Goal: Information Seeking & Learning: Understand process/instructions

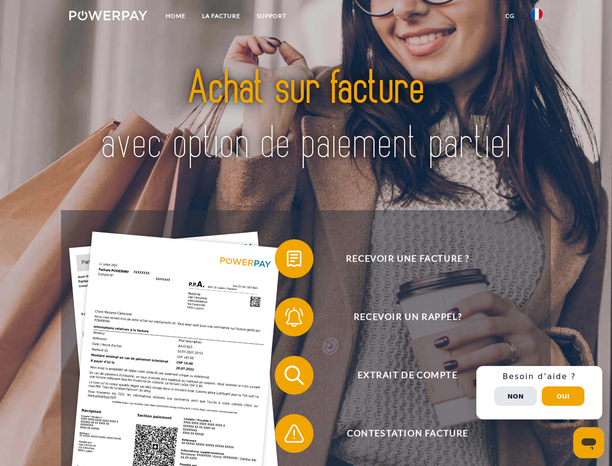
click at [108, 17] on img at bounding box center [108, 16] width 78 height 10
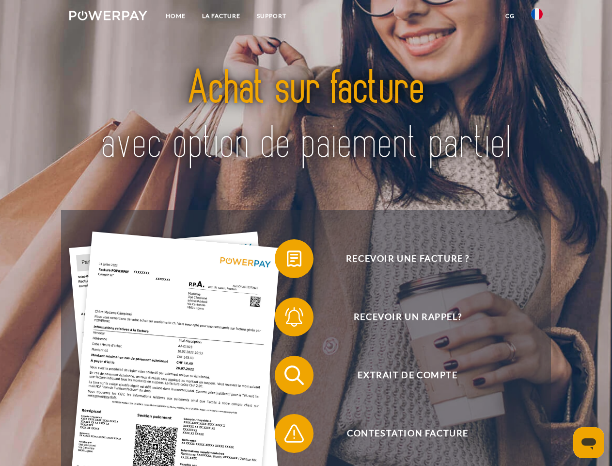
click at [537, 17] on img at bounding box center [537, 14] width 12 height 12
click at [510, 16] on link "CG" at bounding box center [511, 15] width 26 height 17
click at [287, 260] on span at bounding box center [280, 258] width 48 height 48
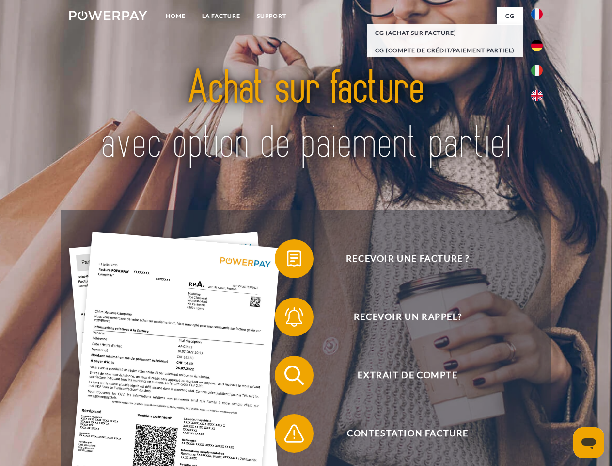
click at [287, 319] on span at bounding box center [280, 316] width 48 height 48
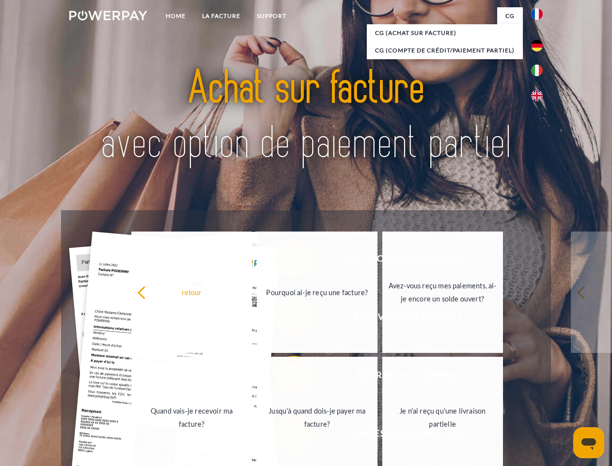
click at [287, 377] on link "Jusqu'à quand dois-je payer ma facture?" at bounding box center [317, 416] width 121 height 121
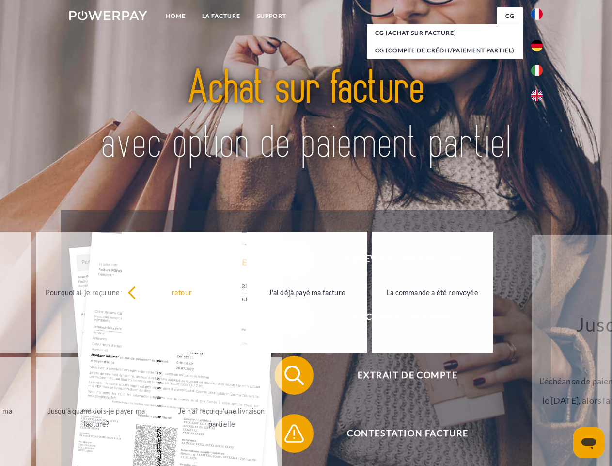
click at [287, 435] on span at bounding box center [280, 433] width 48 height 48
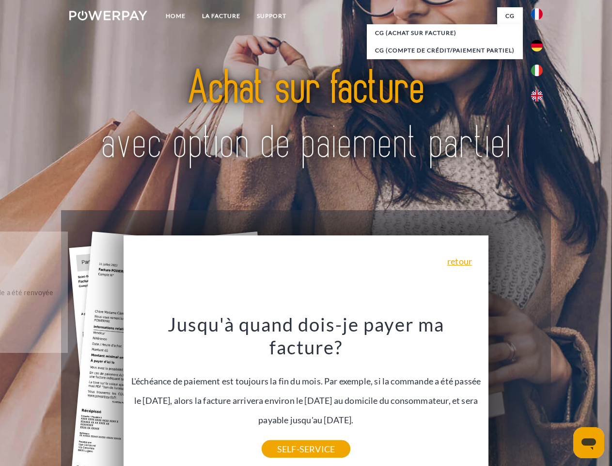
click at [540, 392] on div "Recevoir une facture ? Recevoir un rappel? Extrait de compte retour" at bounding box center [306, 404] width 490 height 388
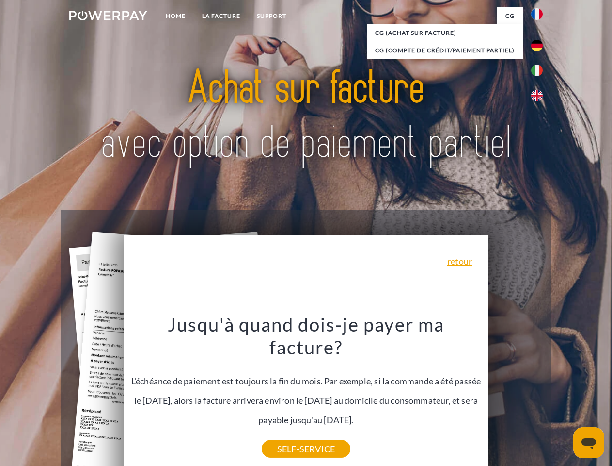
click at [516, 394] on span "Extrait de compte" at bounding box center [408, 374] width 238 height 39
click at [563, 396] on header "Home LA FACTURE Support" at bounding box center [306, 335] width 612 height 670
